Goal: Task Accomplishment & Management: Complete application form

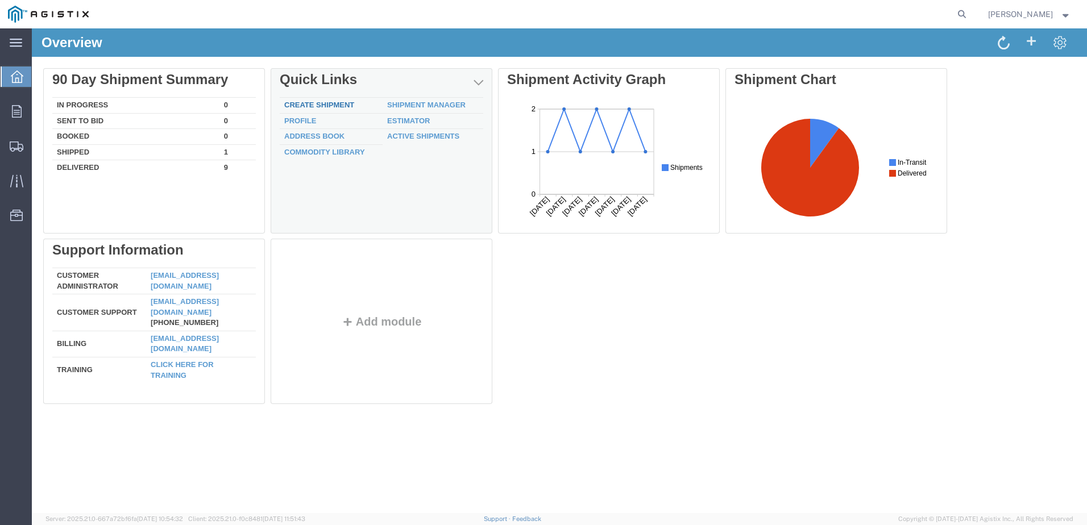
click at [325, 107] on link "Create Shipment" at bounding box center [319, 105] width 70 height 9
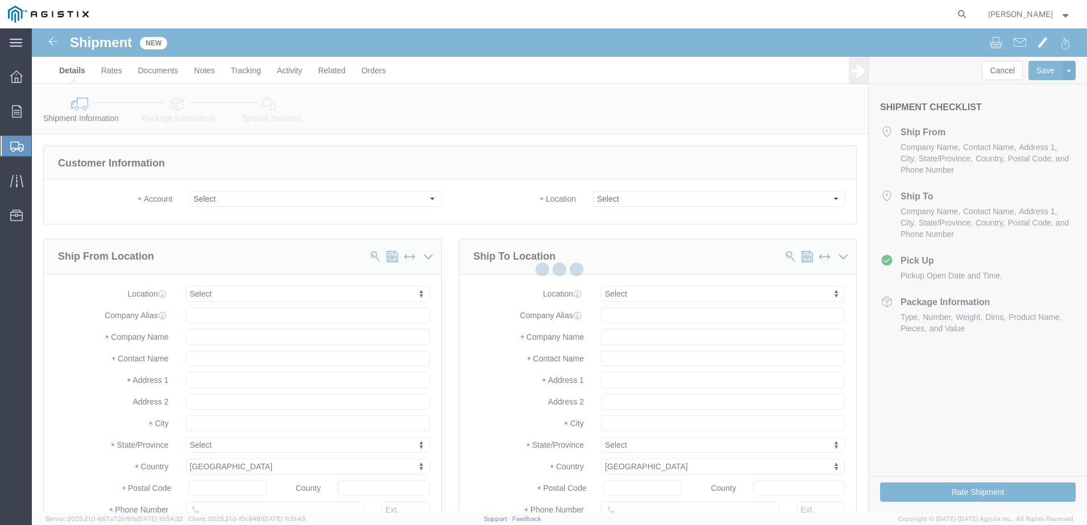
select select
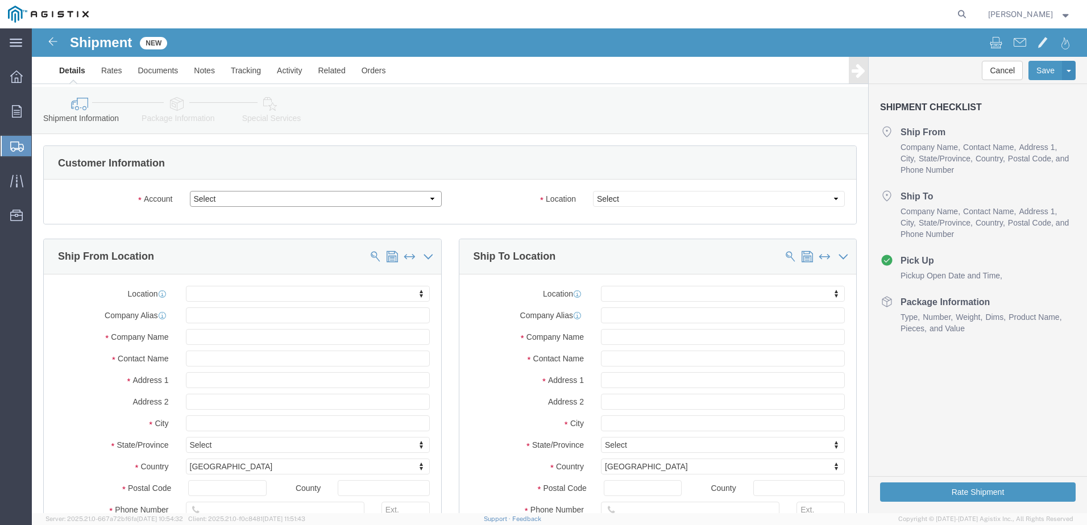
click select "Select Broen Inc PG&E"
select select "9596"
click select "Select Broen Inc PG&E"
select select "PURCHORD"
select select
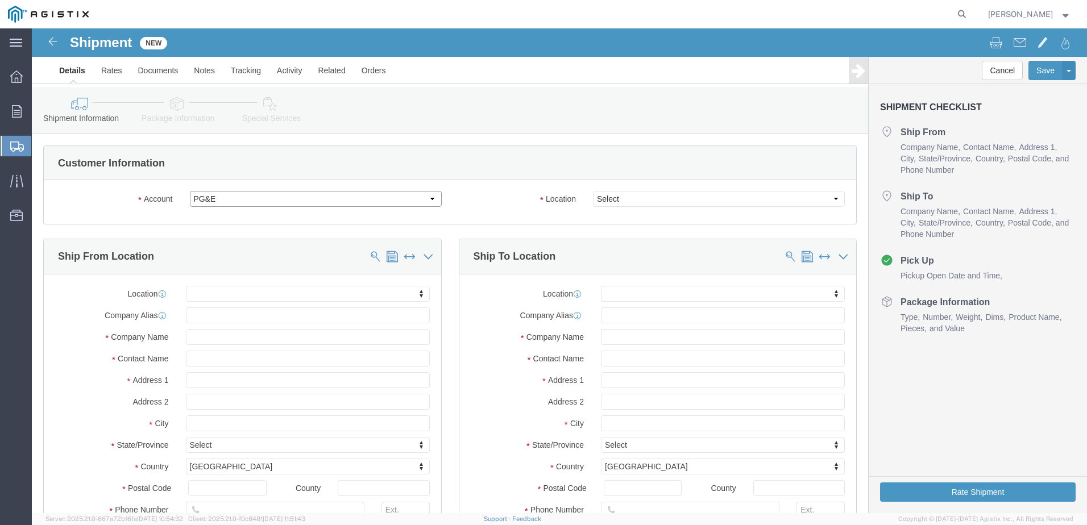
select select
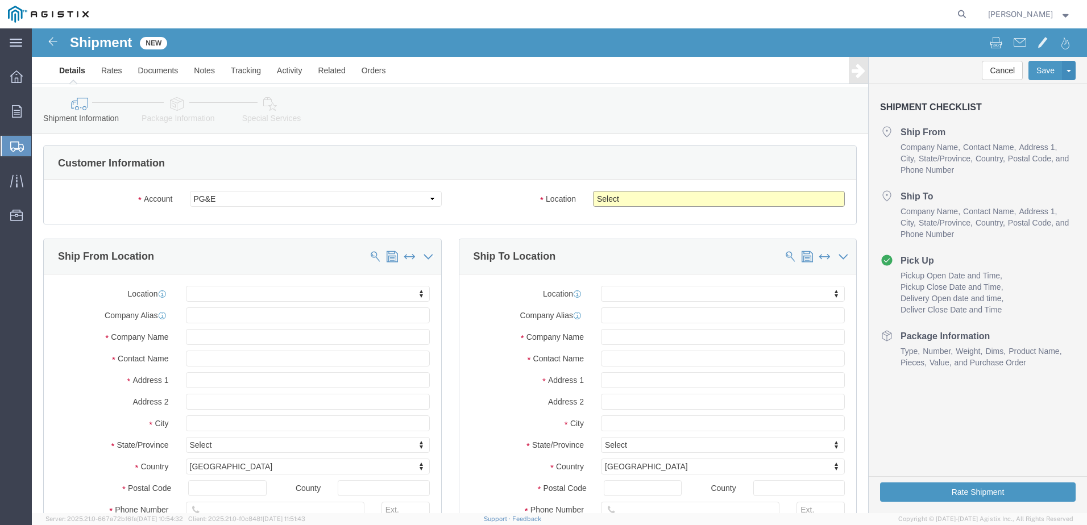
click select "Select All Others [GEOGRAPHIC_DATA] [GEOGRAPHIC_DATA] [GEOGRAPHIC_DATA] [GEOGRA…"
select select "23082"
click select "Select All Others [GEOGRAPHIC_DATA] [GEOGRAPHIC_DATA] [GEOGRAPHIC_DATA] [GEOGRA…"
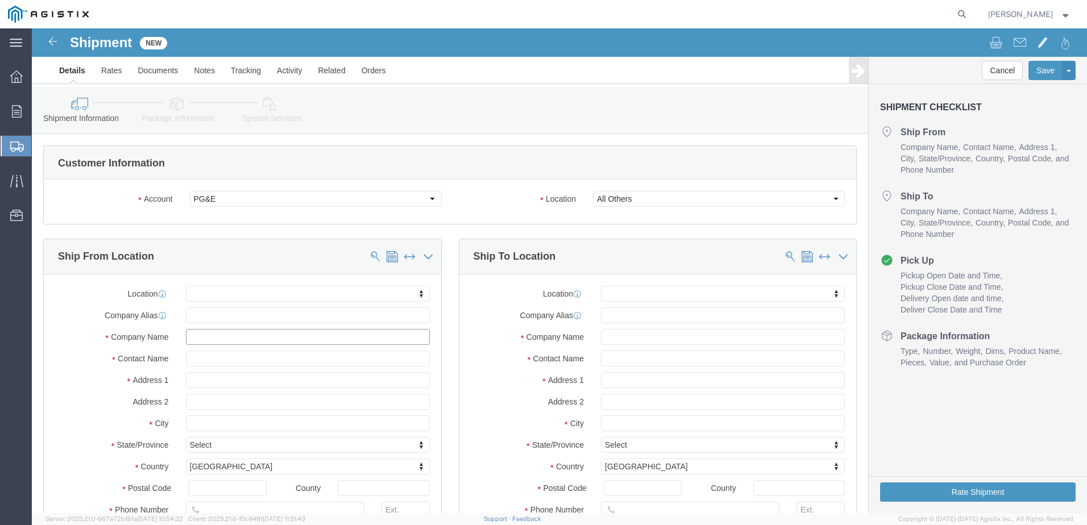
click input "text"
type input "BR"
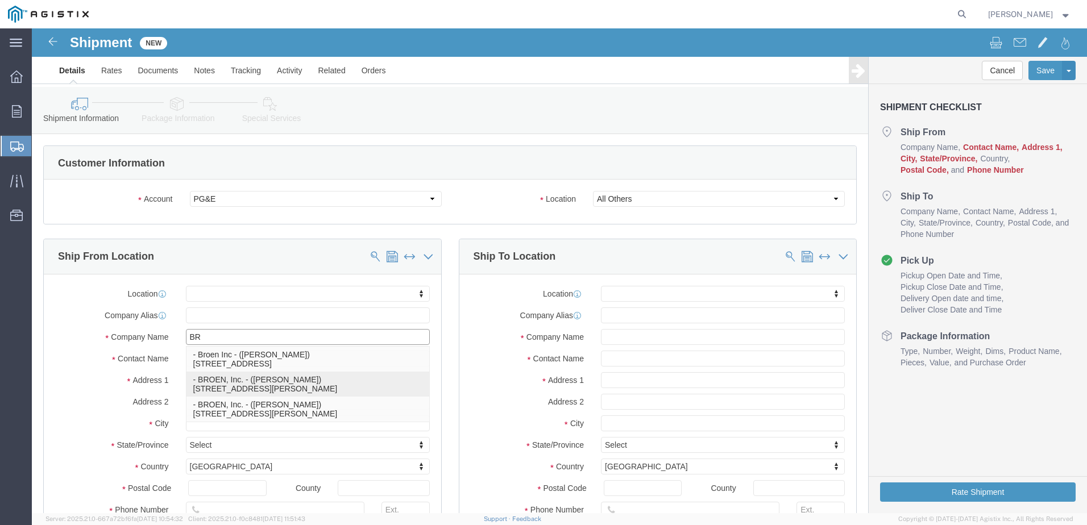
click p "- BROEN, Inc. - ([PERSON_NAME]) [STREET_ADDRESS][PERSON_NAME]"
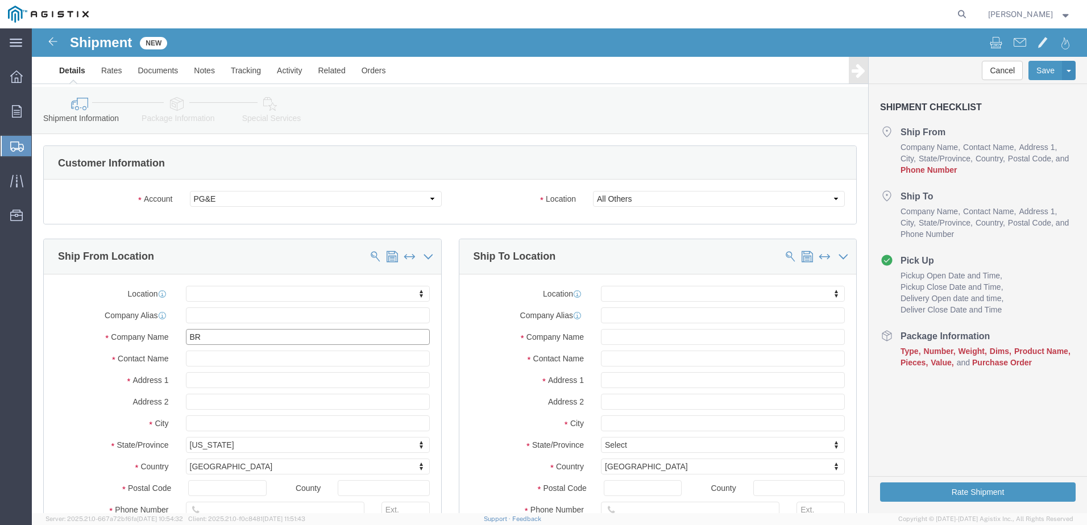
select select
type input "BROEN, Inc."
type input "[PERSON_NAME]"
type input "[STREET_ADDRESS][PERSON_NAME]"
type input "[GEOGRAPHIC_DATA]"
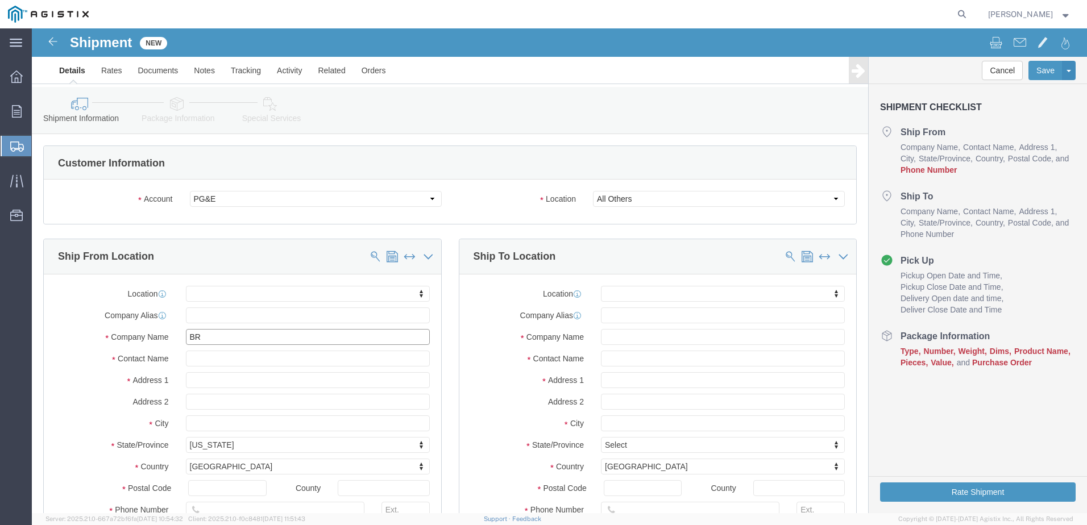
select select "[GEOGRAPHIC_DATA]"
type input "77041"
type input "US"
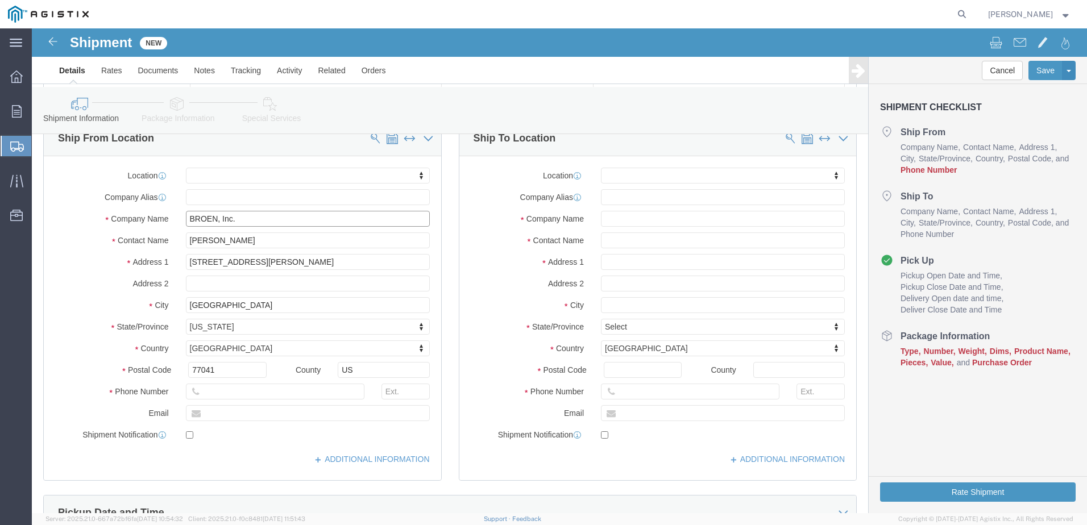
scroll to position [171, 0]
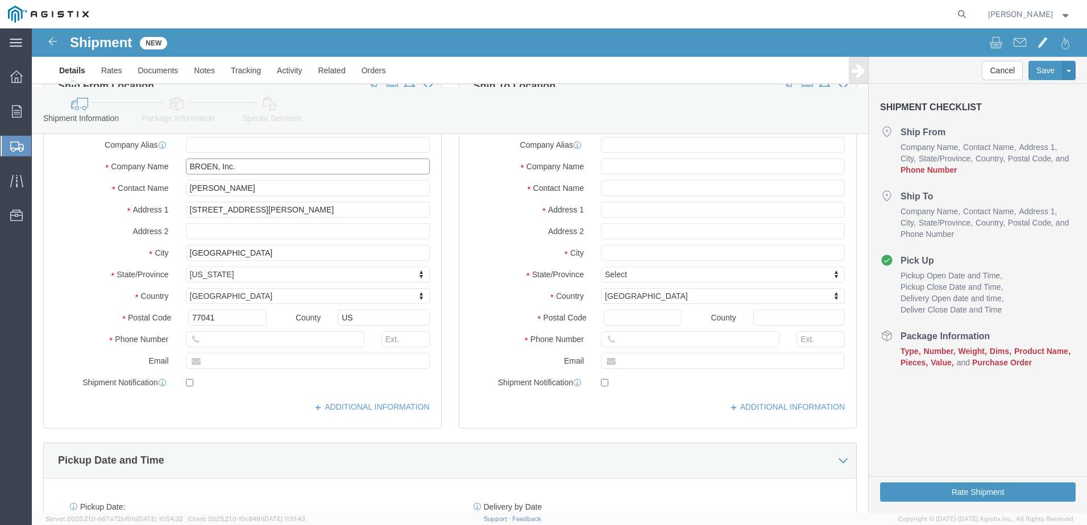
type input "BROEN, Inc."
click input "text"
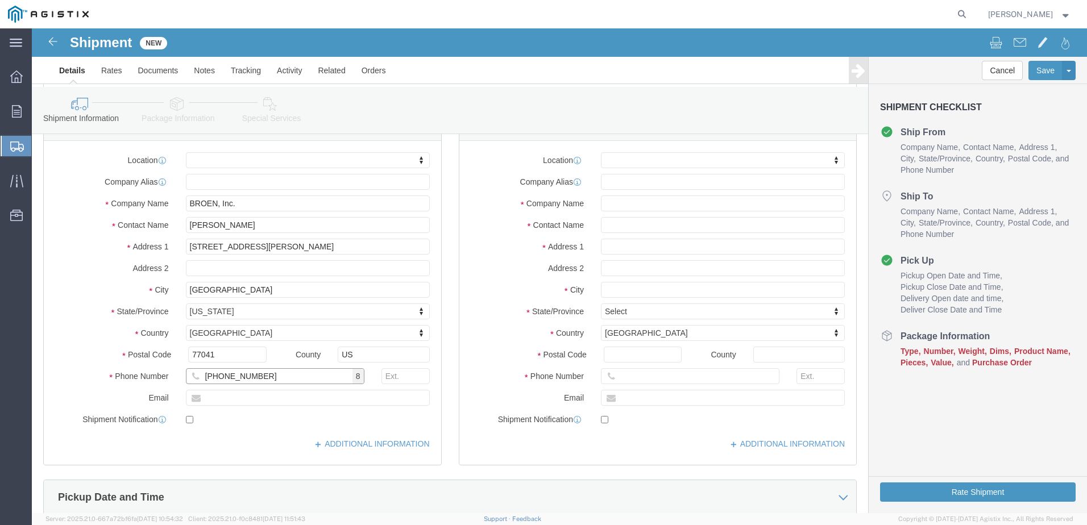
scroll to position [114, 0]
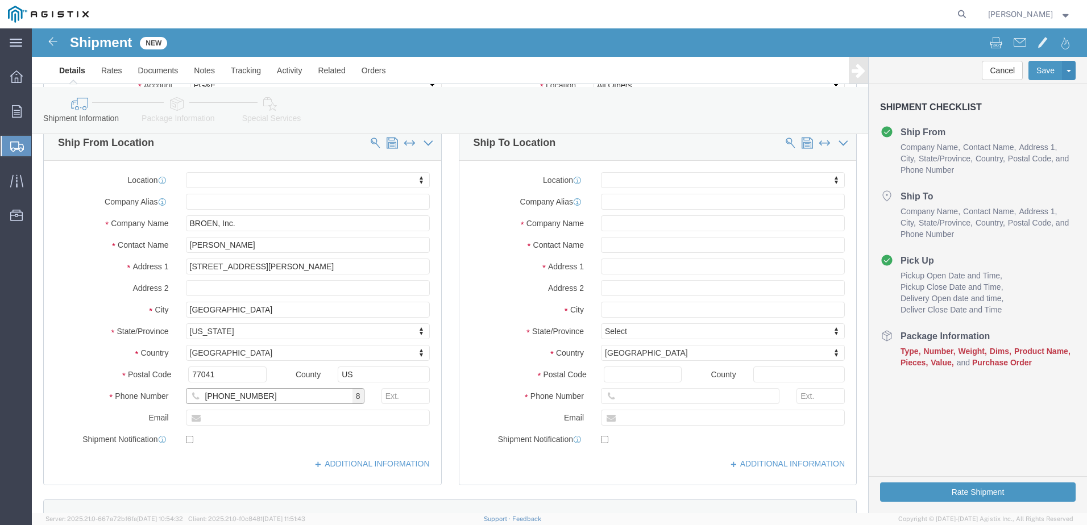
type input "[PHONE_NUMBER]"
click input "text"
type input "[STREET_ADDRESS]"
select select
click input "text"
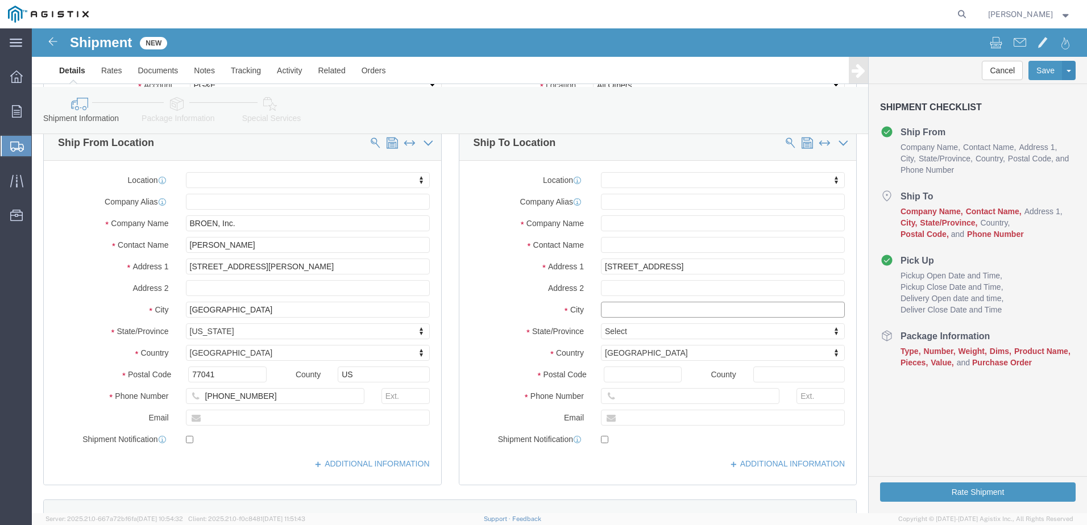
type input "W"
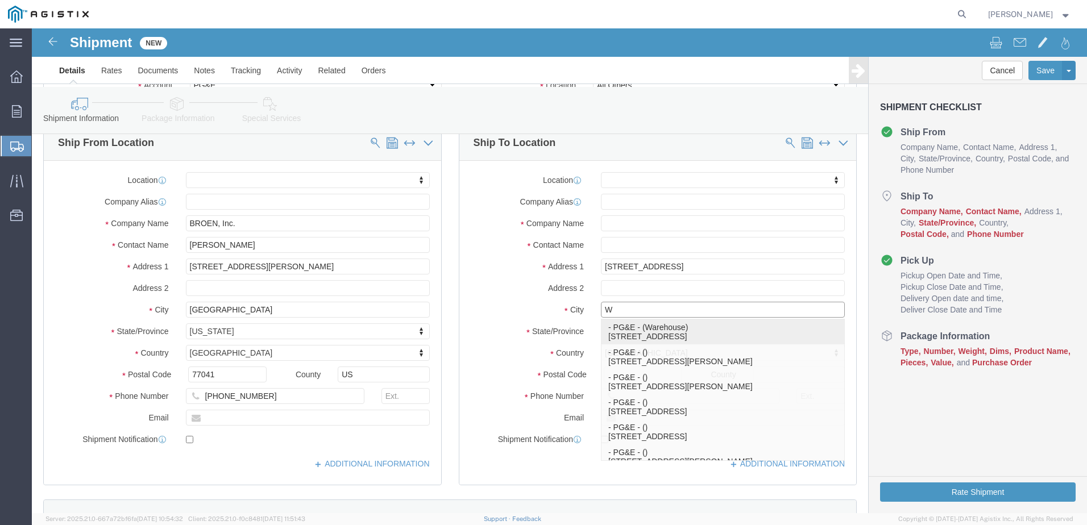
click p "- PG&E - (Warehouse) [STREET_ADDRESS]"
select select
type input "PG&E"
type input "Warehouse"
type input "[STREET_ADDRESS]"
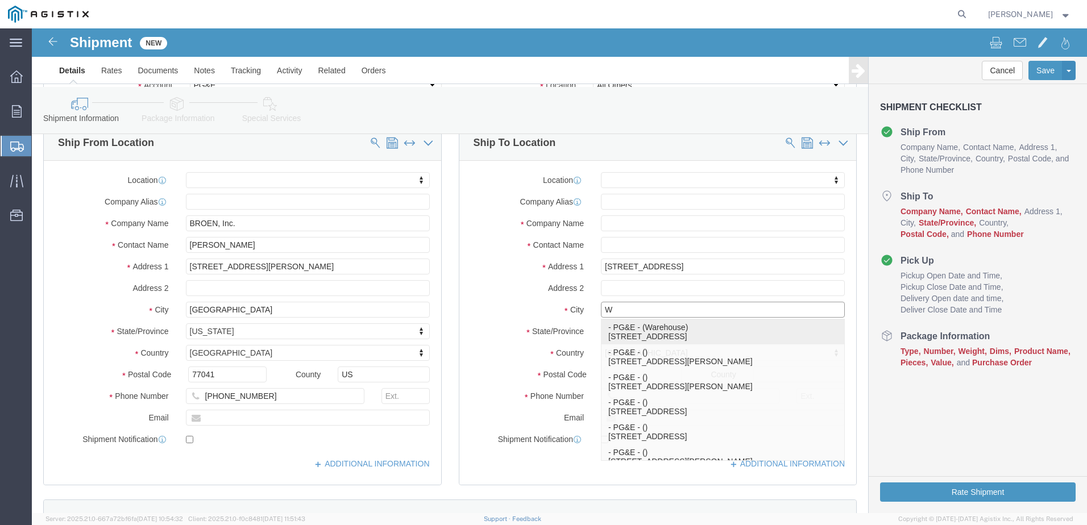
type input "Wheatland"
type input "95692"
type input "7133000480"
select select "CA"
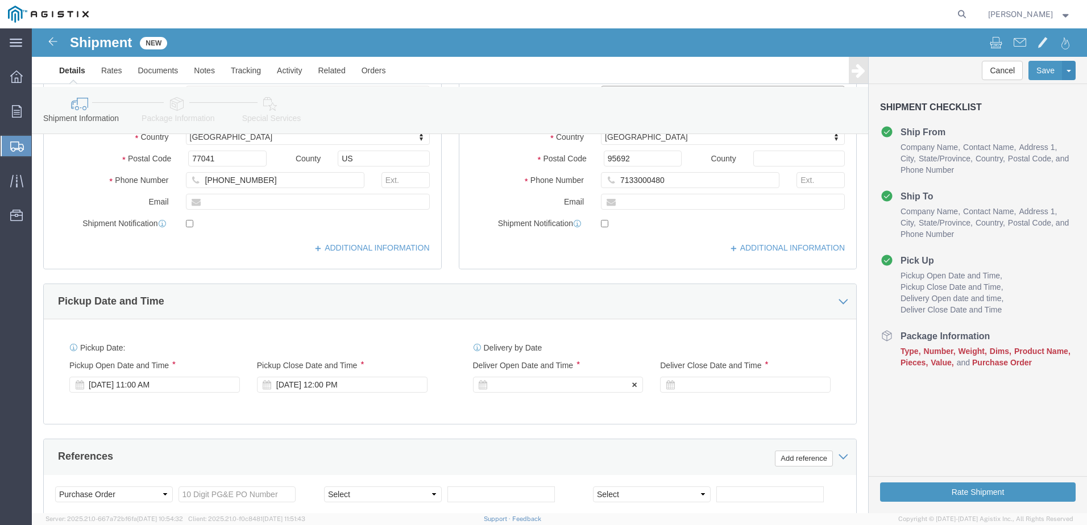
scroll to position [398, 0]
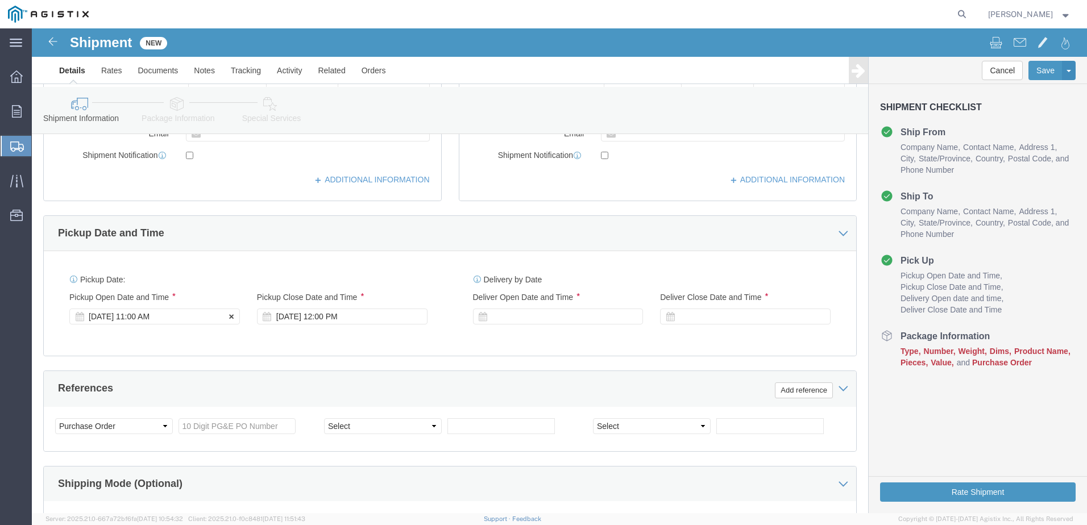
type input "Wheatland"
select select
click div "[DATE] 11:00 AM"
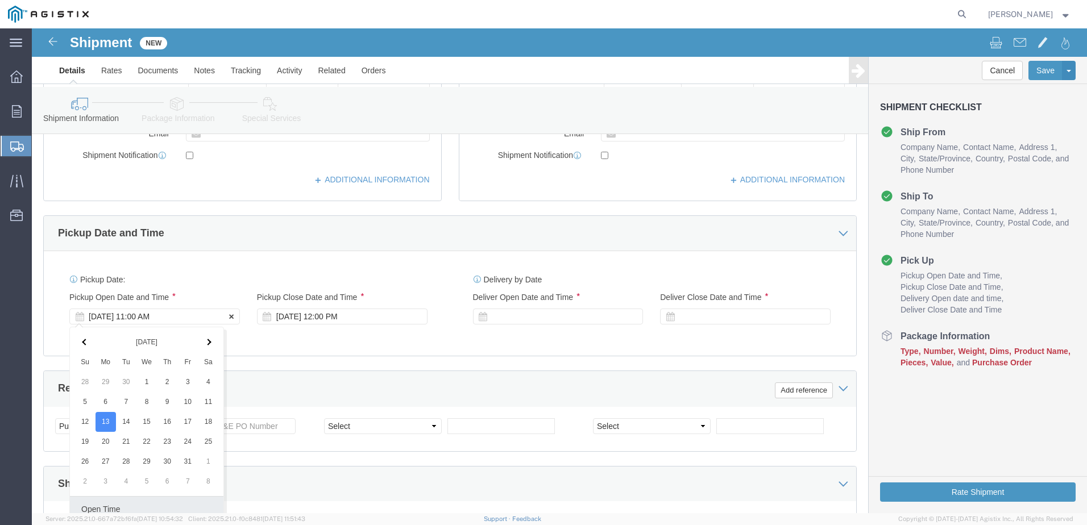
scroll to position [587, 0]
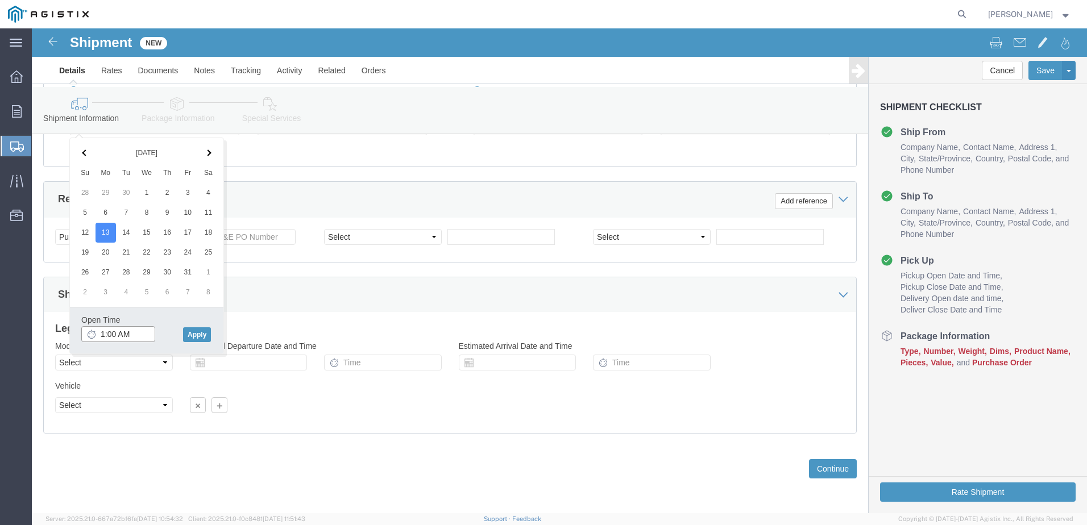
drag, startPoint x: 96, startPoint y: 308, endPoint x: 86, endPoint y: 306, distance: 10.5
click input "1:00 AM"
click input "1:0PMAM"
type input "1:00 PM"
click div "Open Time 1:00 PM [DATE] 11:00 AM - [DATE] 11:00 AM Cancel Apply"
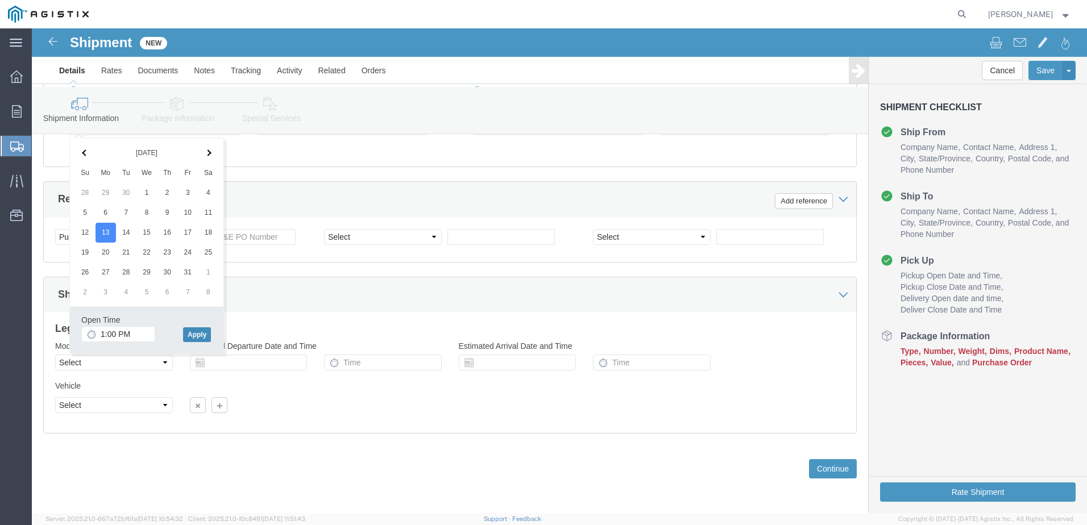
click button "Apply"
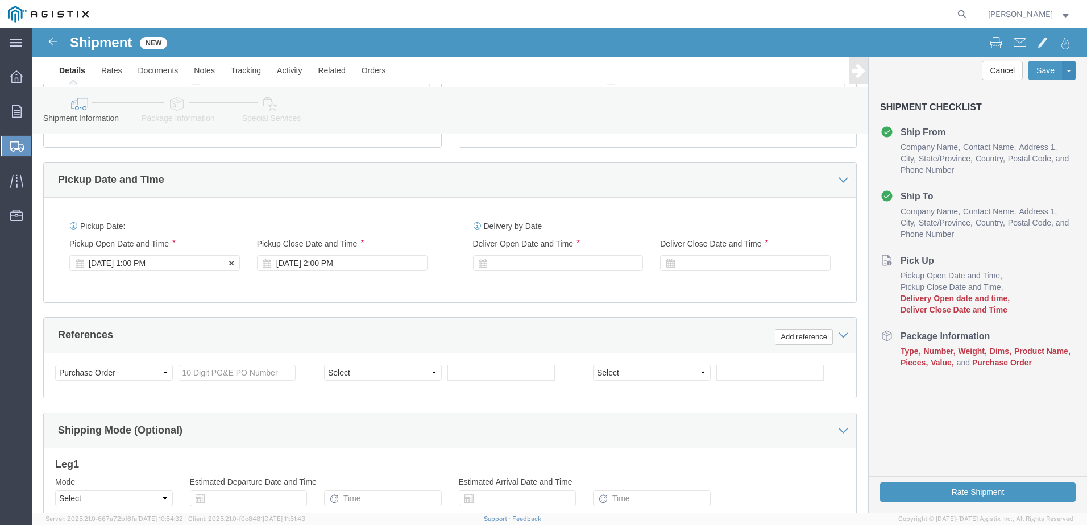
scroll to position [417, 0]
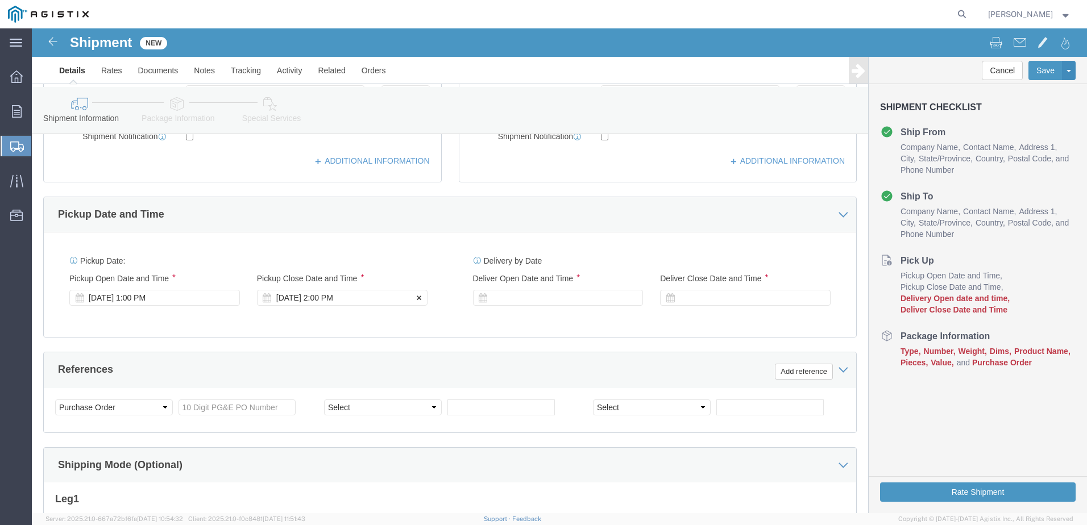
click div "[DATE] 2:00 PM"
type input "4:00 PM"
click button "Apply"
click div
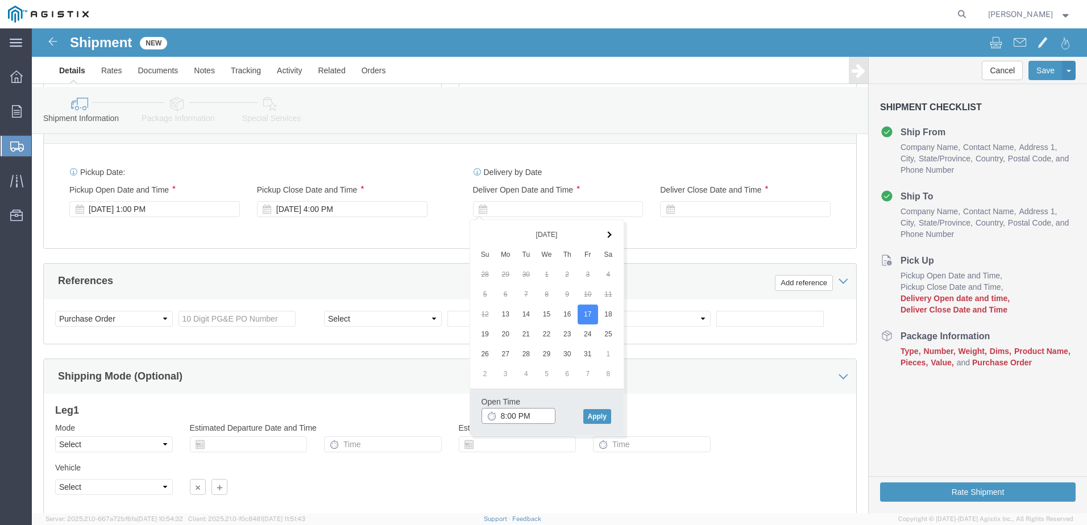
scroll to position [545, 0]
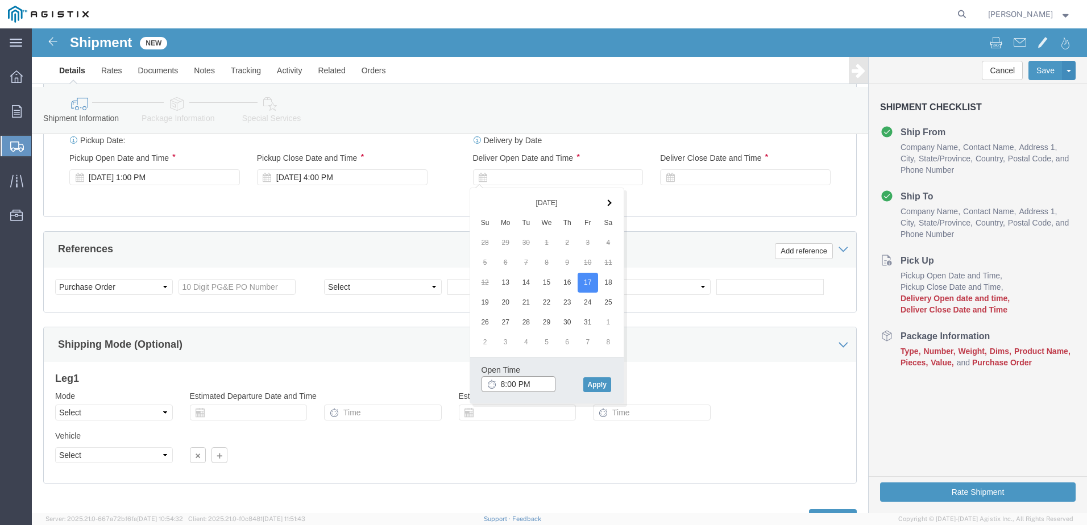
click body "Shipment New Details Rates Documents Notes Tracking Activity Related Orders Can…"
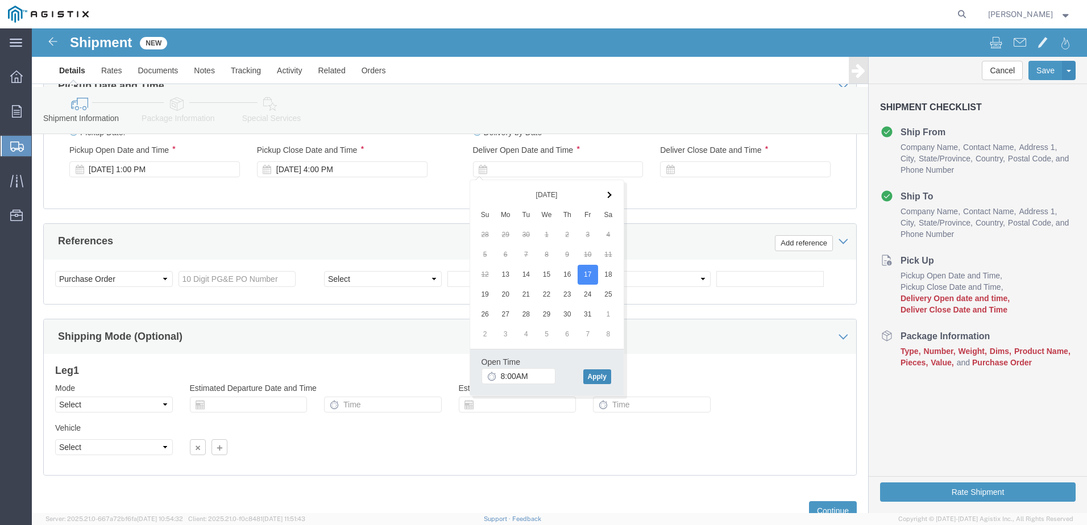
type input "8:00 AM"
click button "Apply"
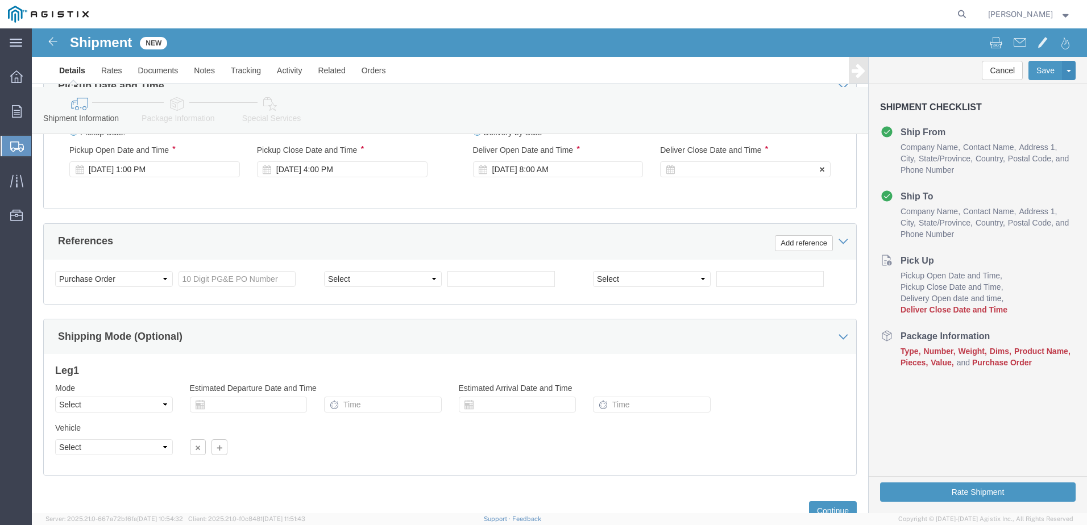
click div
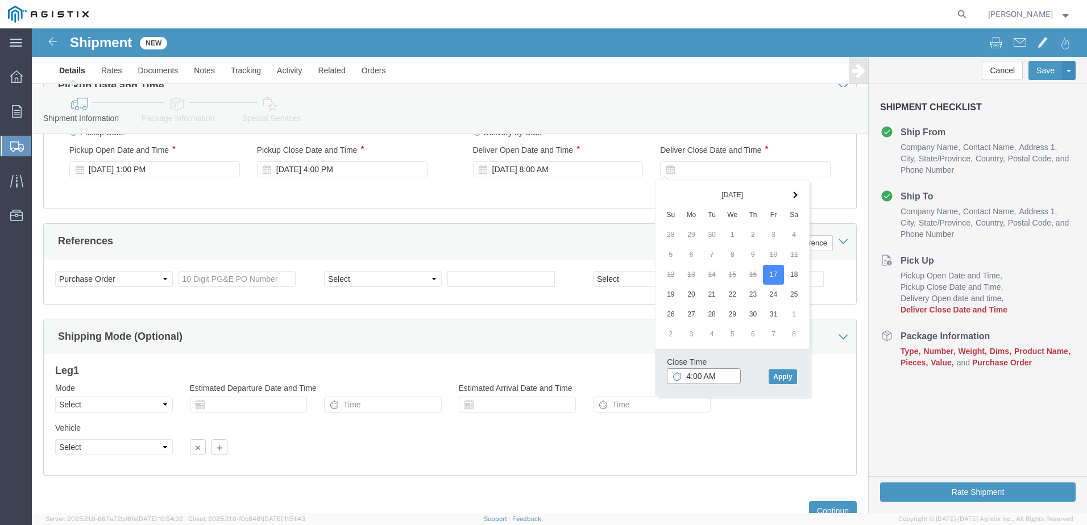
click input "4:00 AM"
click input "4:P AM"
type input "4:00 PM"
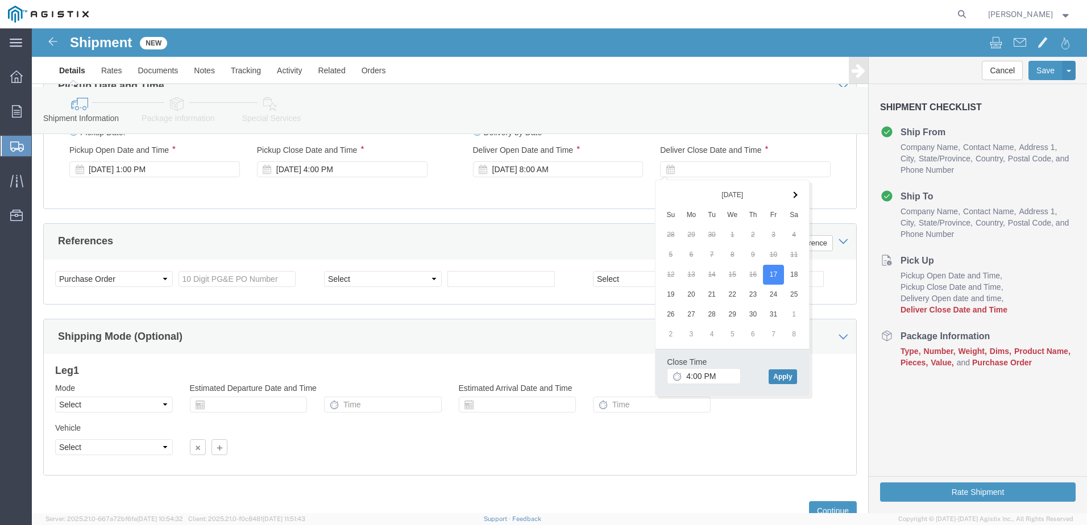
click button "Apply"
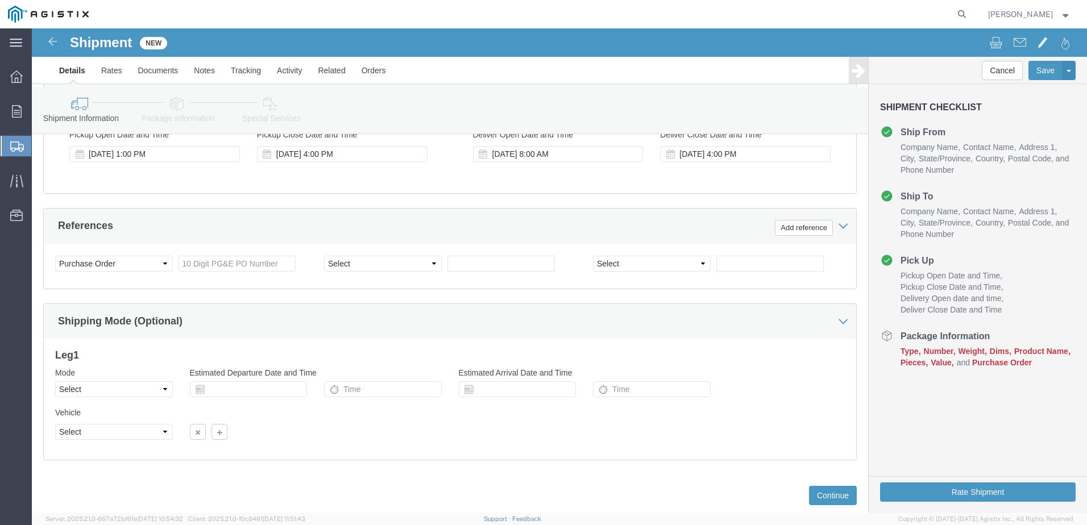
scroll to position [587, 0]
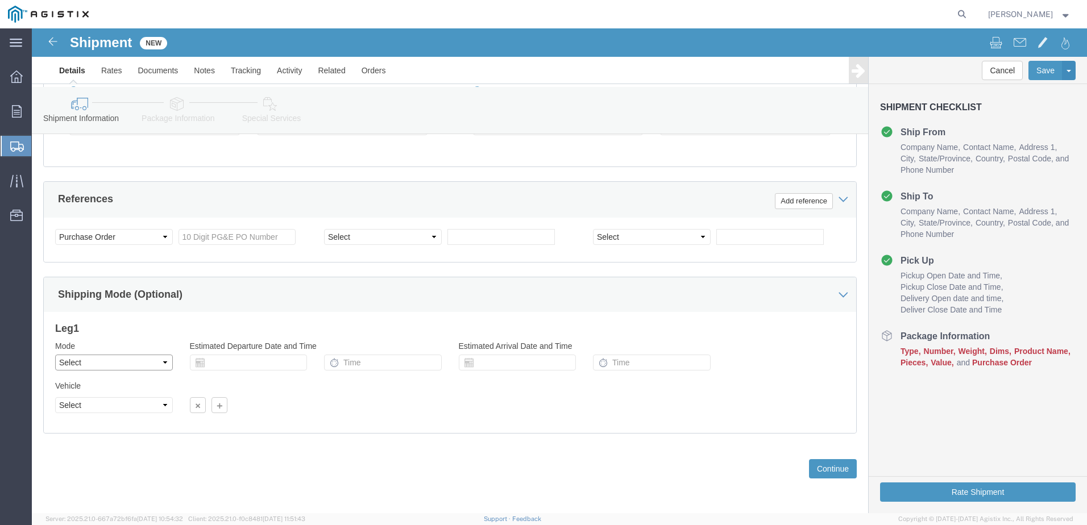
click select "Select Air Less than Truckload Multi-Leg Ocean Freight Rail Small Parcel Truckl…"
select select "LTL"
click select "Select Air Less than Truckload Multi-Leg Ocean Freight Rail Small Parcel Truckl…"
click button "Continue"
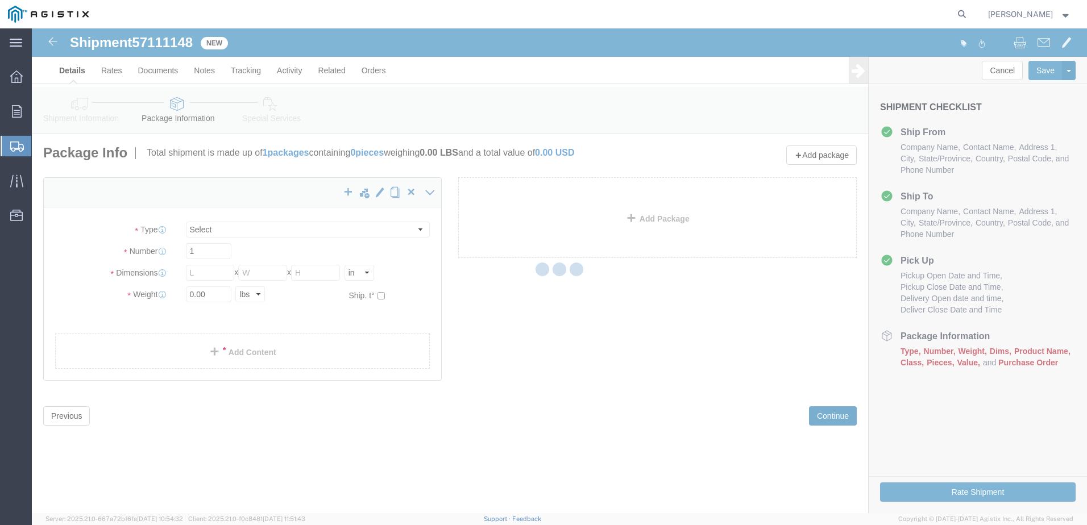
select select "CBOX"
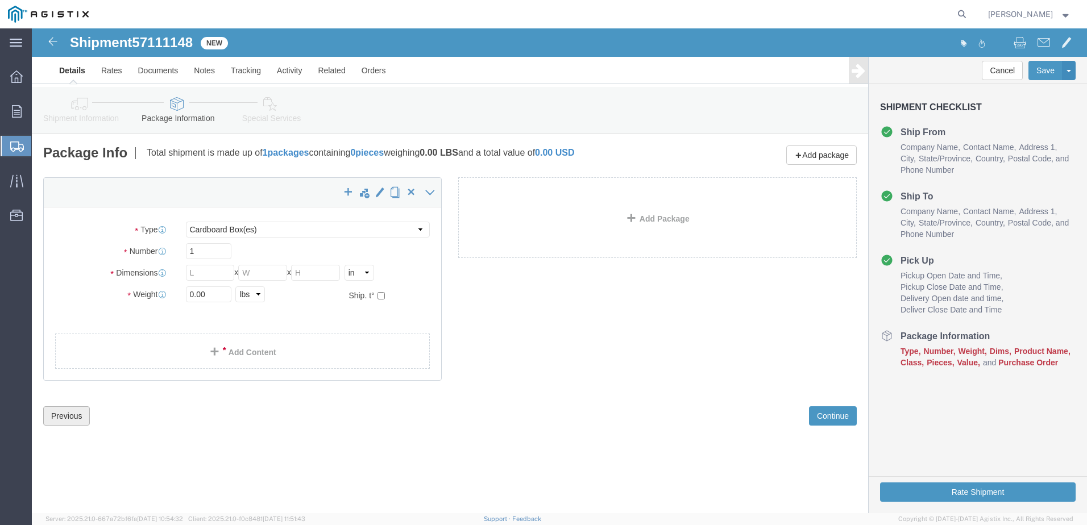
click button "Previous"
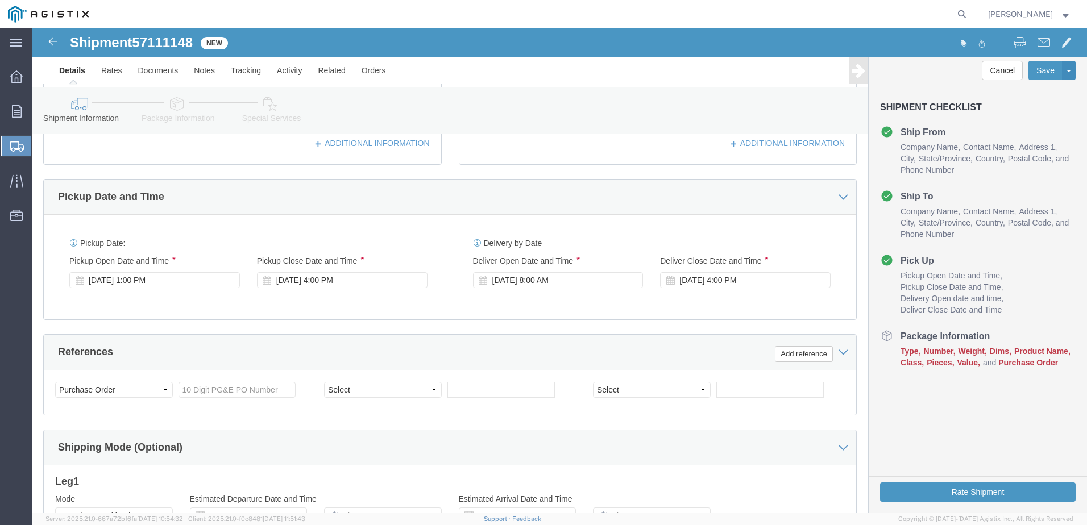
scroll to position [455, 0]
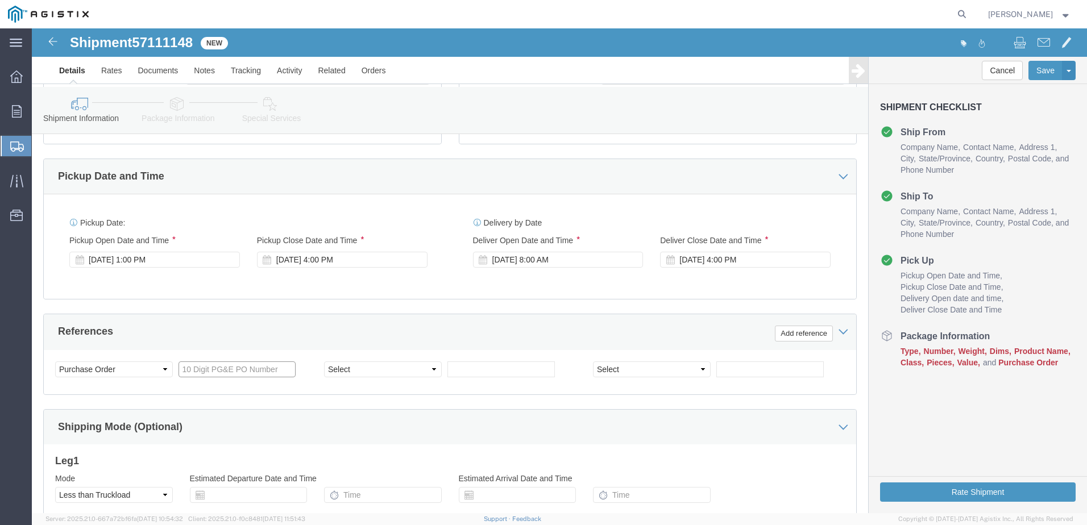
click input "text"
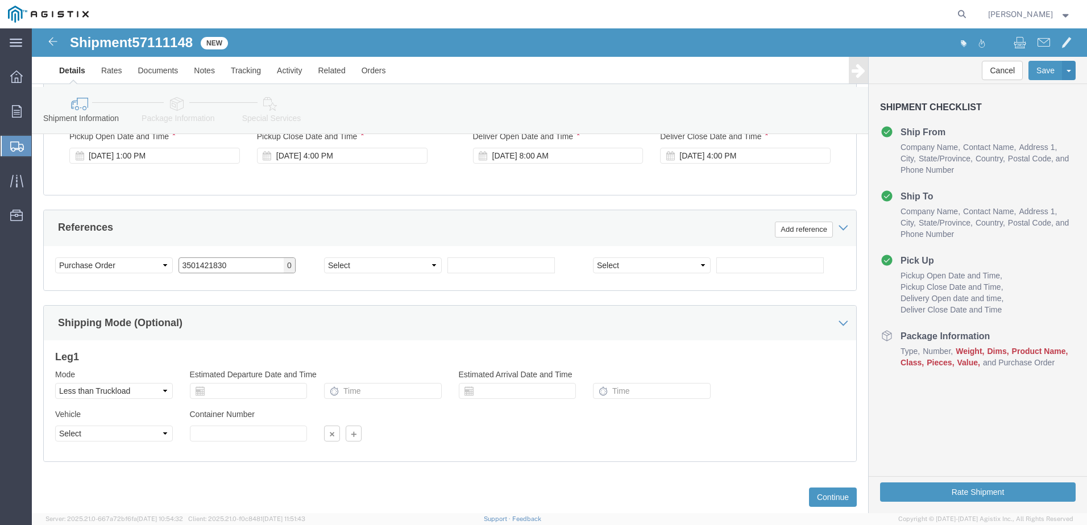
scroll to position [587, 0]
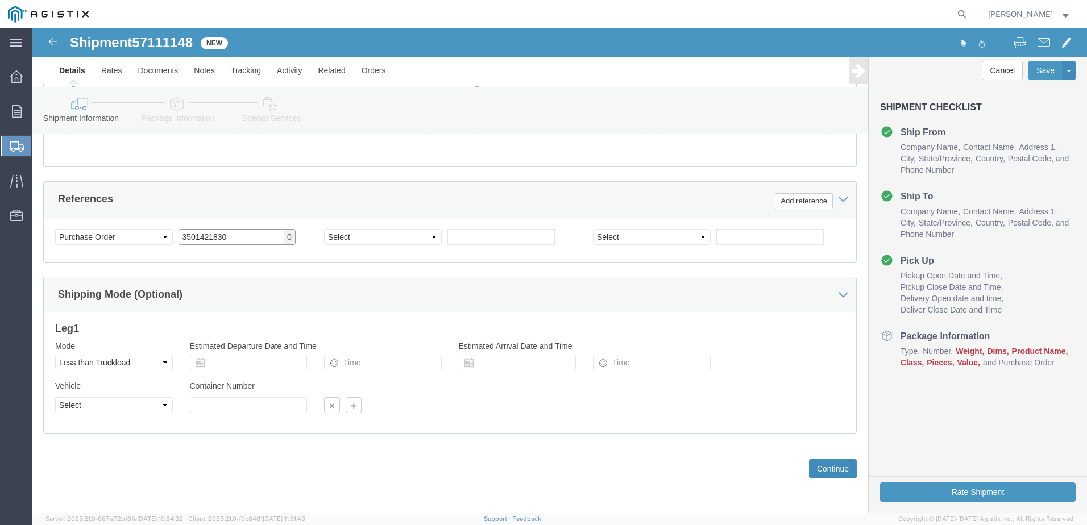
type input "3501421830"
click button "Continue"
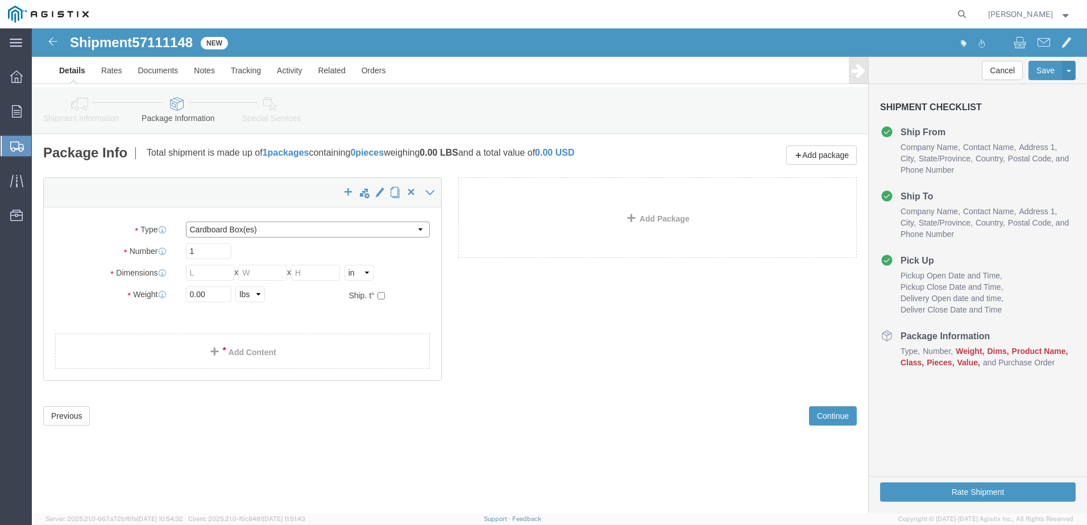
click select "Select Bulk Bundle(s) Cardboard Box(es) Carton(s) Crate(s) Drum(s) (Fiberboard)…"
select select "PSNS"
click select "Select Bulk Bundle(s) Cardboard Box(es) Carton(s) Crate(s) Drum(s) (Fiberboard)…"
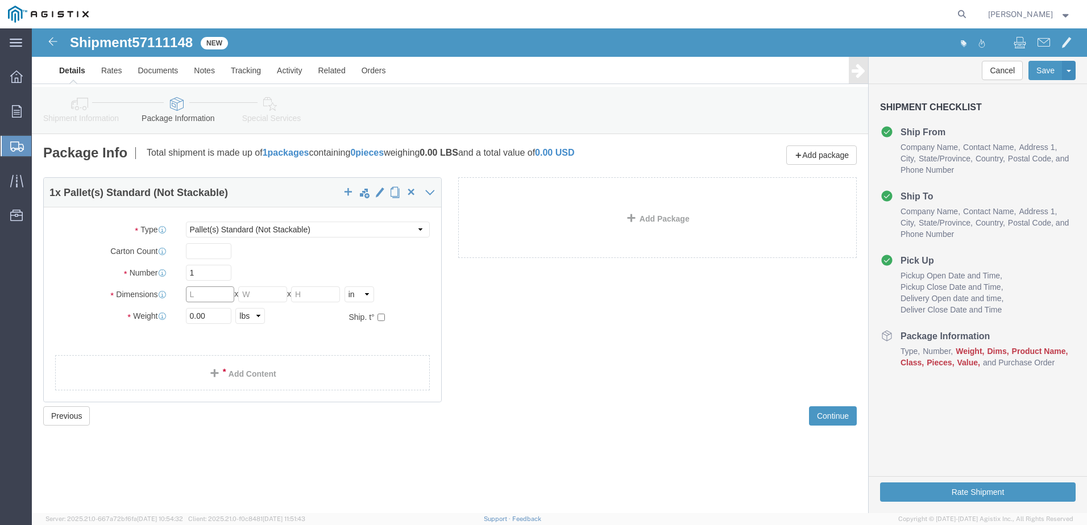
click input "text"
type input "48"
type input "32"
type input "21"
drag, startPoint x: 173, startPoint y: 285, endPoint x: 152, endPoint y: 290, distance: 22.1
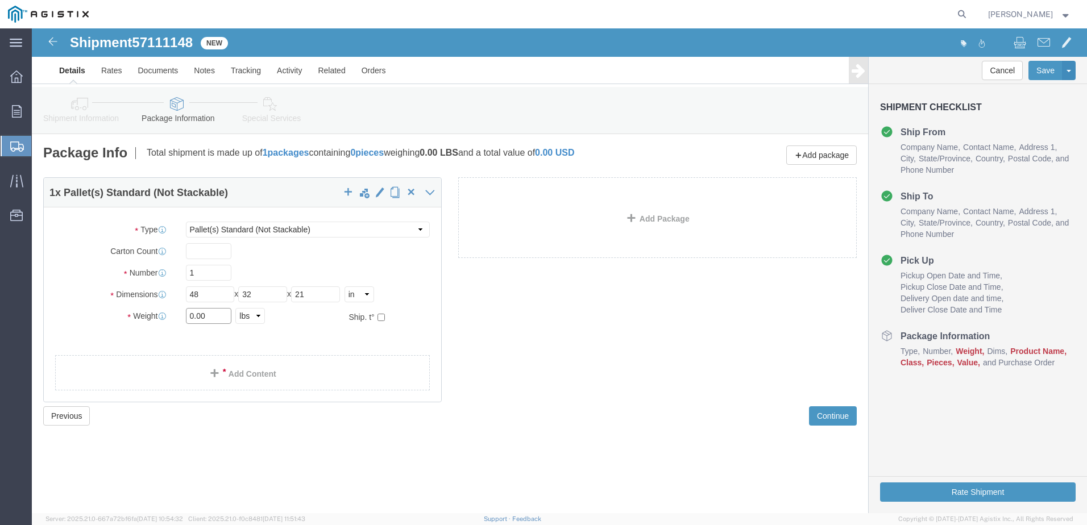
click div "0.00 Select kgs lbs"
type input "281"
click link "Add Content"
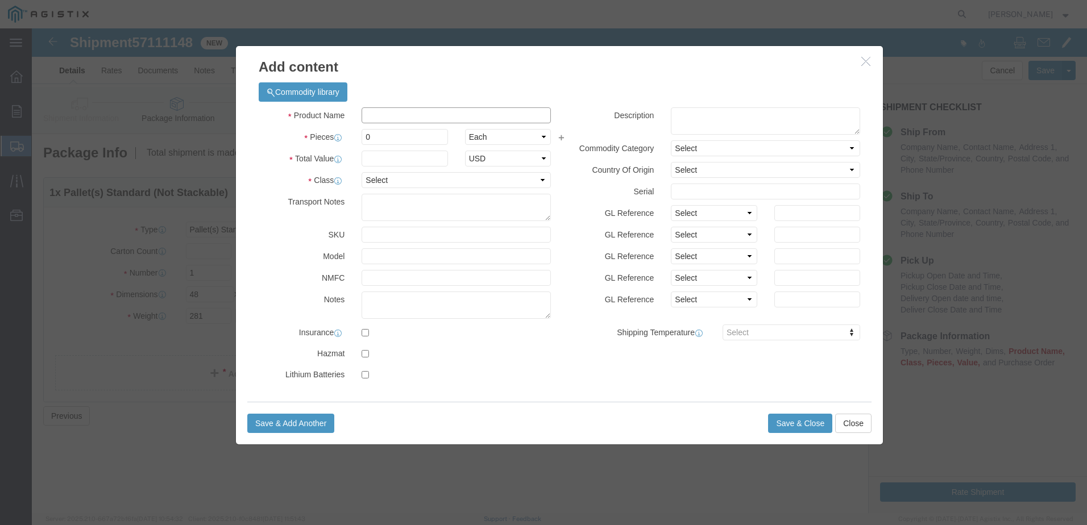
click input "text"
type input "STEEL BALL VALVES"
click input "0"
drag, startPoint x: 339, startPoint y: 111, endPoint x: 333, endPoint y: 111, distance: 6.3
click input "0"
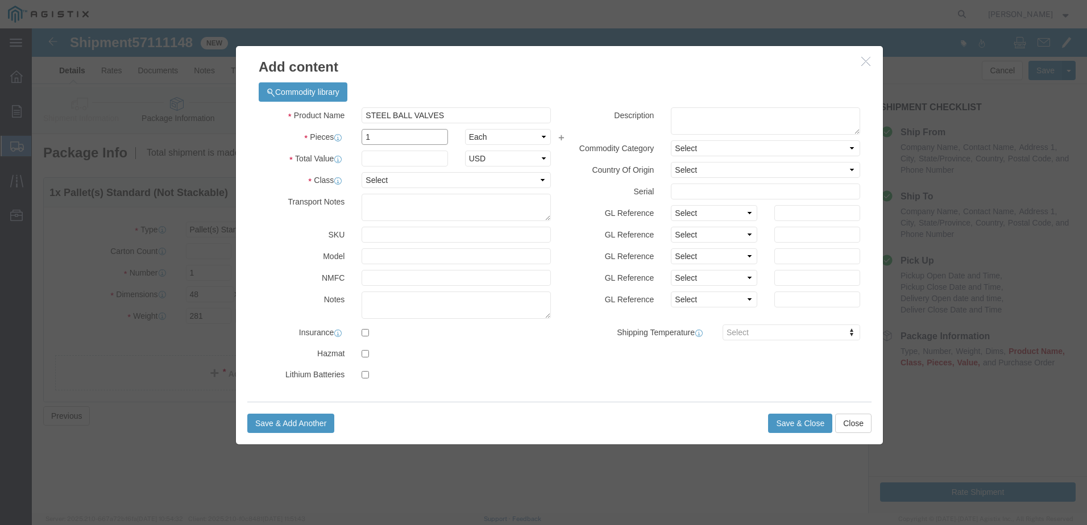
type input "1"
click select "Select 50 55 60 65 70 85 92.5 100 125 175 250 300 400"
select select "60"
click select "Select 50 55 60 65 70 85 92.5 100 125 175 250 300 400"
click input "text"
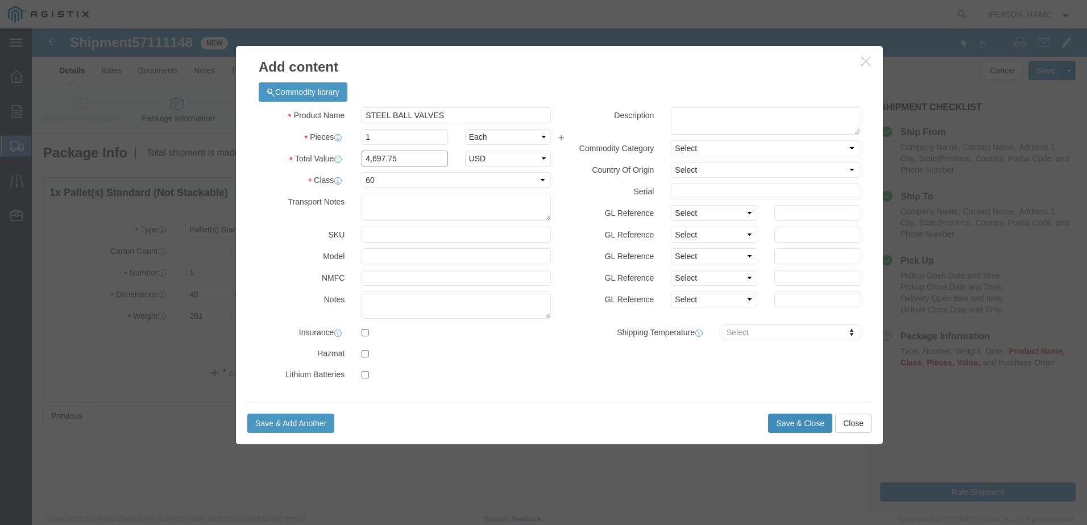
type input "4,697.75"
click button "Save & Close"
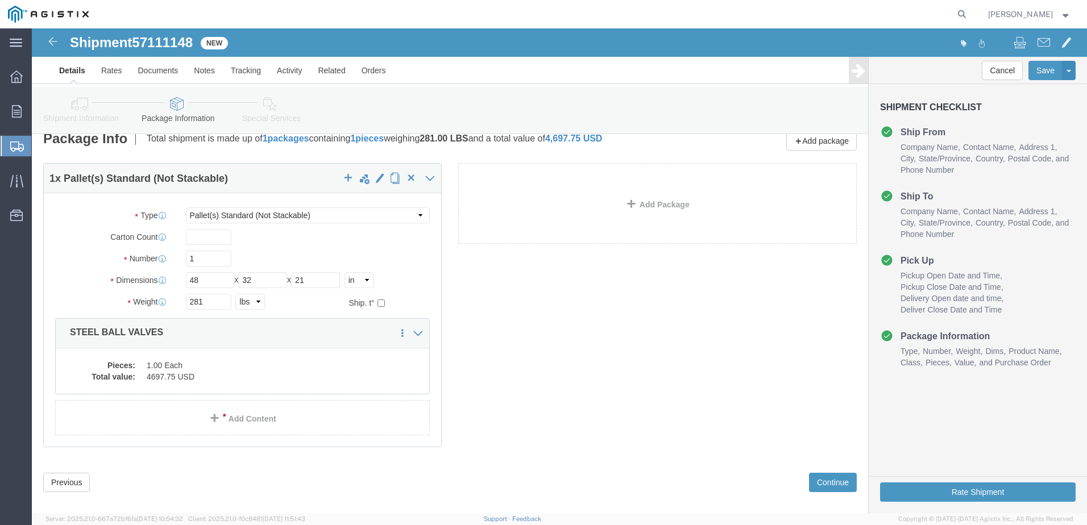
scroll to position [28, 0]
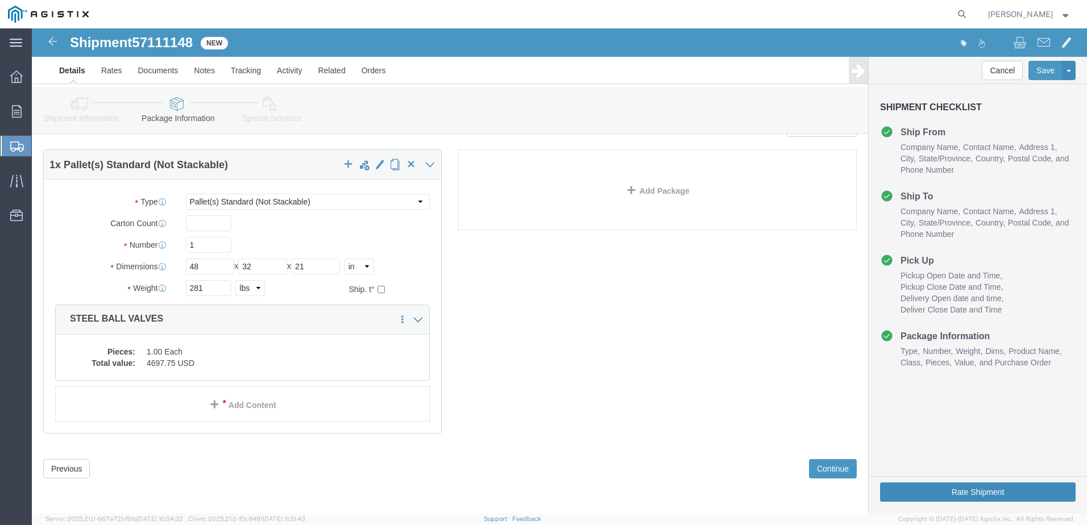
click button "Rate Shipment"
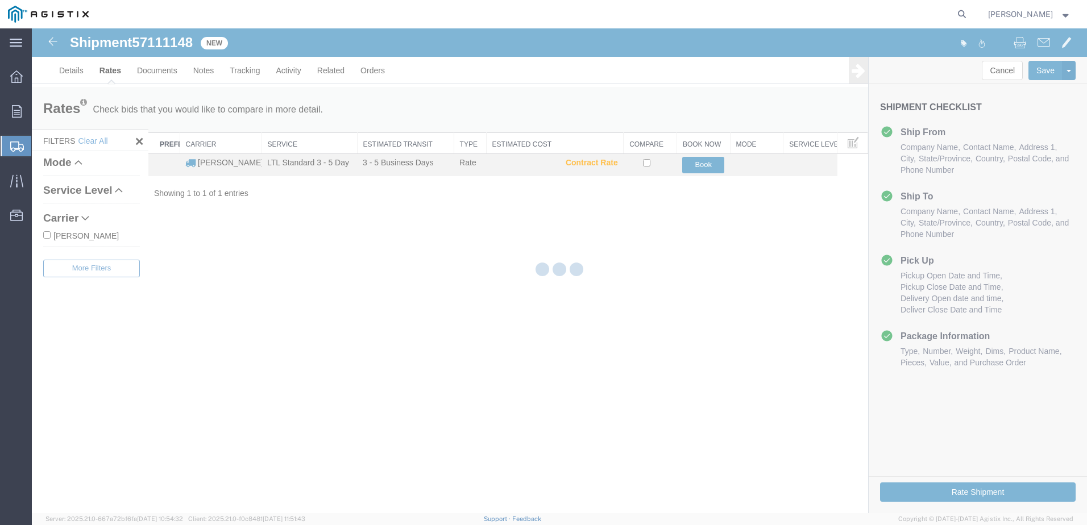
scroll to position [0, 0]
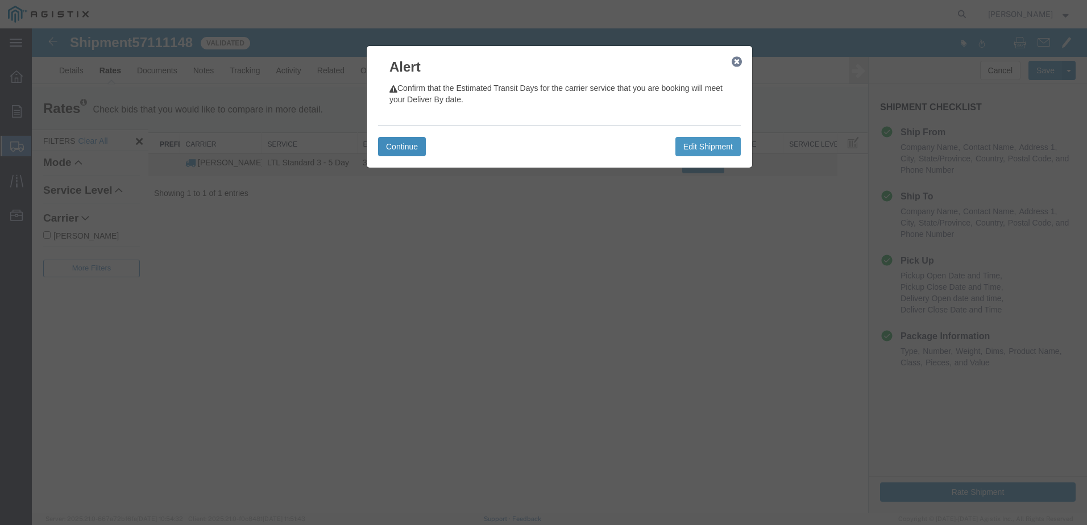
click at [405, 144] on button "Continue" at bounding box center [402, 146] width 48 height 19
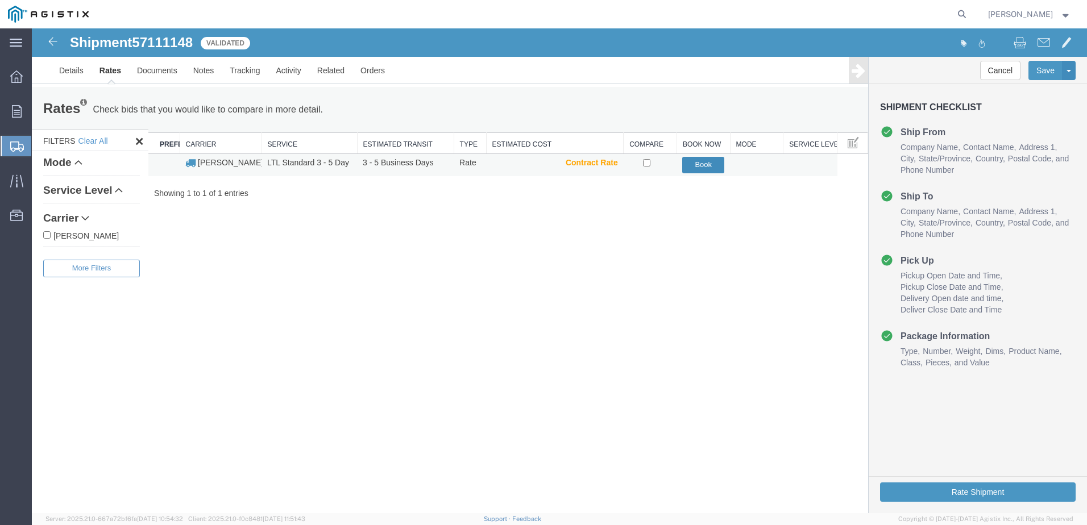
click at [702, 164] on button "Book" at bounding box center [703, 165] width 42 height 16
